Goal: Information Seeking & Learning: Learn about a topic

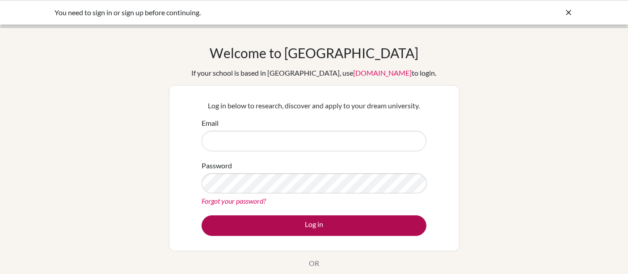
type input "afneto@earj.com.br"
click at [331, 220] on button "Log in" at bounding box center [314, 225] width 225 height 21
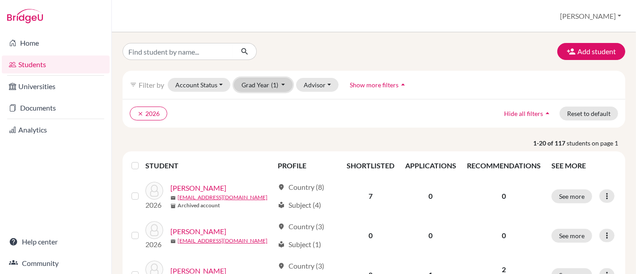
click at [253, 86] on button "Grad Year (1)" at bounding box center [263, 85] width 59 height 14
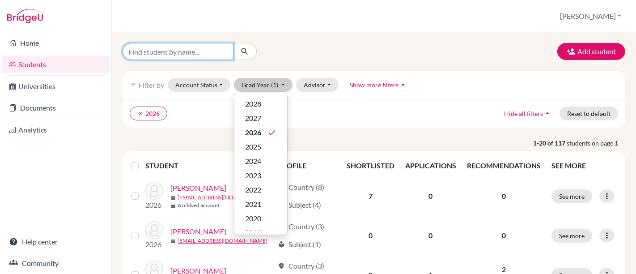
click at [189, 50] on input "Find student by name..." at bounding box center [177, 51] width 111 height 17
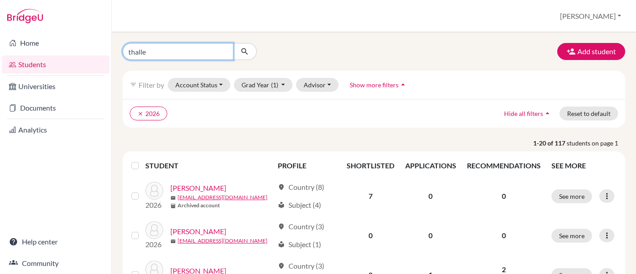
type input "thalles"
click button "submit" at bounding box center [245, 51] width 24 height 17
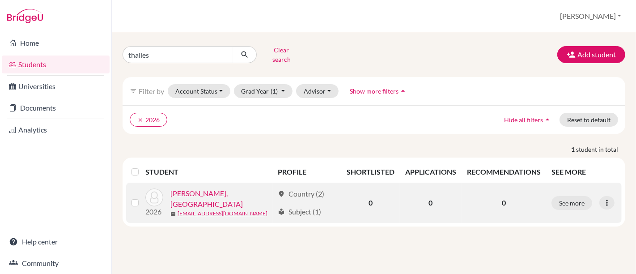
click at [191, 189] on link "[PERSON_NAME], [GEOGRAPHIC_DATA]" at bounding box center [222, 198] width 104 height 21
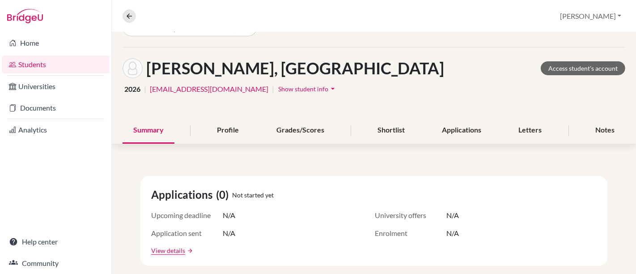
scroll to position [24, 0]
click at [563, 63] on link "Access student's account" at bounding box center [582, 68] width 84 height 14
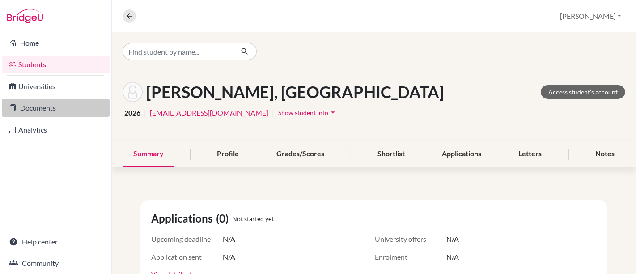
click at [46, 101] on link "Documents" at bounding box center [56, 108] width 108 height 18
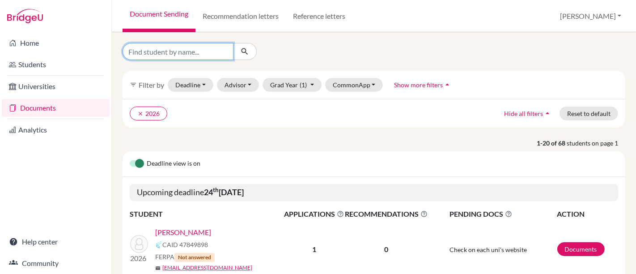
click at [175, 50] on input "Find student by name..." at bounding box center [177, 51] width 111 height 17
type input "thalles"
click at [177, 52] on input "thalles" at bounding box center [177, 51] width 111 height 17
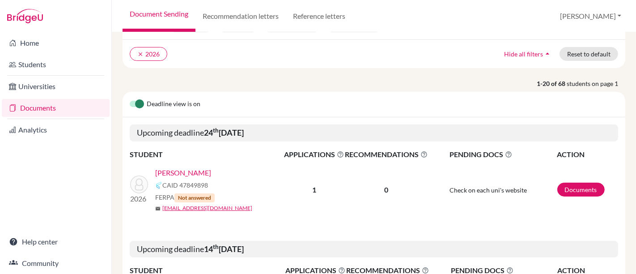
scroll to position [4, 0]
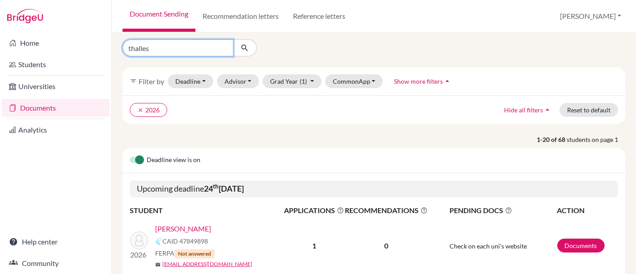
click button "submit" at bounding box center [245, 47] width 24 height 17
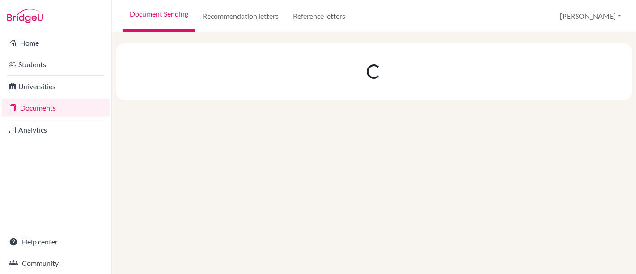
scroll to position [0, 0]
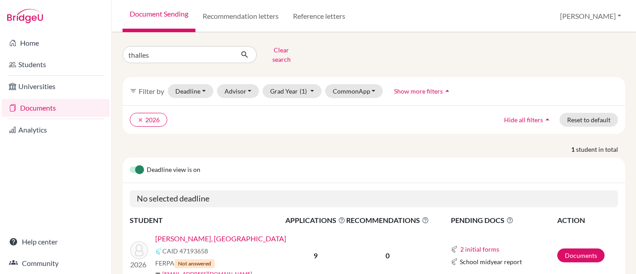
scroll to position [39, 0]
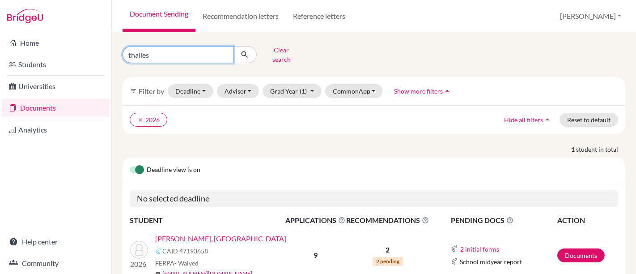
click at [165, 58] on input "thalles" at bounding box center [177, 54] width 111 height 17
type input "t"
type input "sixtine"
click button "submit" at bounding box center [245, 54] width 24 height 17
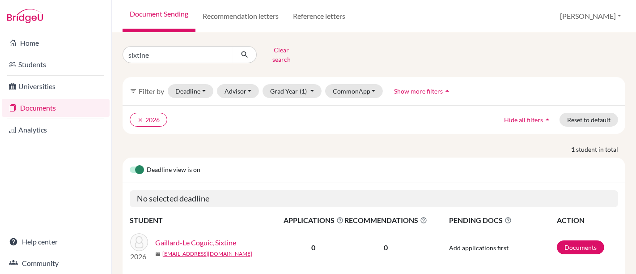
scroll to position [23, 0]
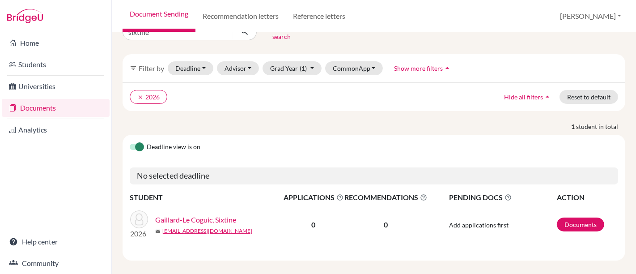
click at [195, 214] on link "Gaillard-Le Coguic, Sixtine" at bounding box center [195, 219] width 81 height 11
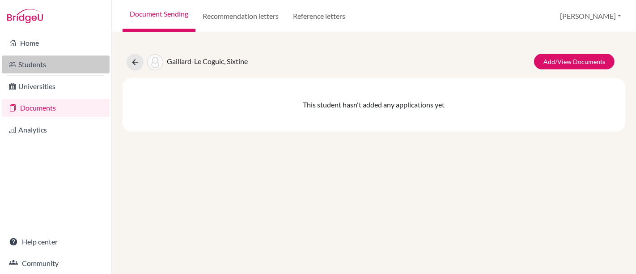
click at [34, 65] on link "Students" at bounding box center [56, 64] width 108 height 18
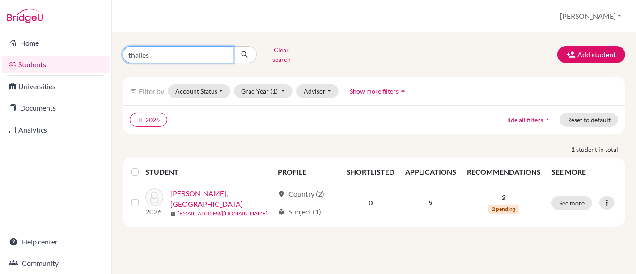
click at [186, 55] on input "thalles" at bounding box center [177, 54] width 111 height 17
type input "t"
type input "sixtine"
click button "submit" at bounding box center [245, 54] width 24 height 17
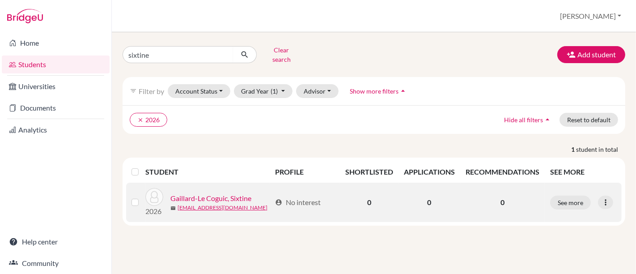
click at [207, 193] on link "Gaillard-Le Coguic, Sixtine" at bounding box center [210, 198] width 81 height 11
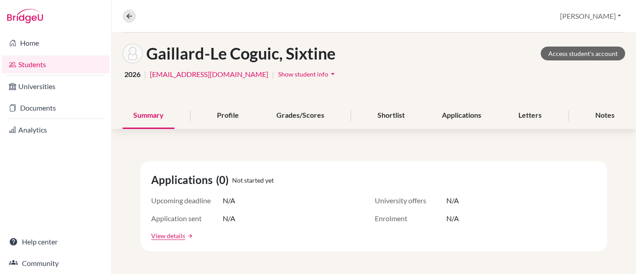
scroll to position [41, 0]
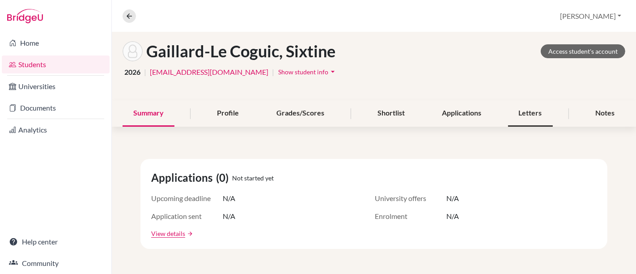
click at [515, 111] on div "Letters" at bounding box center [530, 113] width 45 height 26
